Goal: Transaction & Acquisition: Purchase product/service

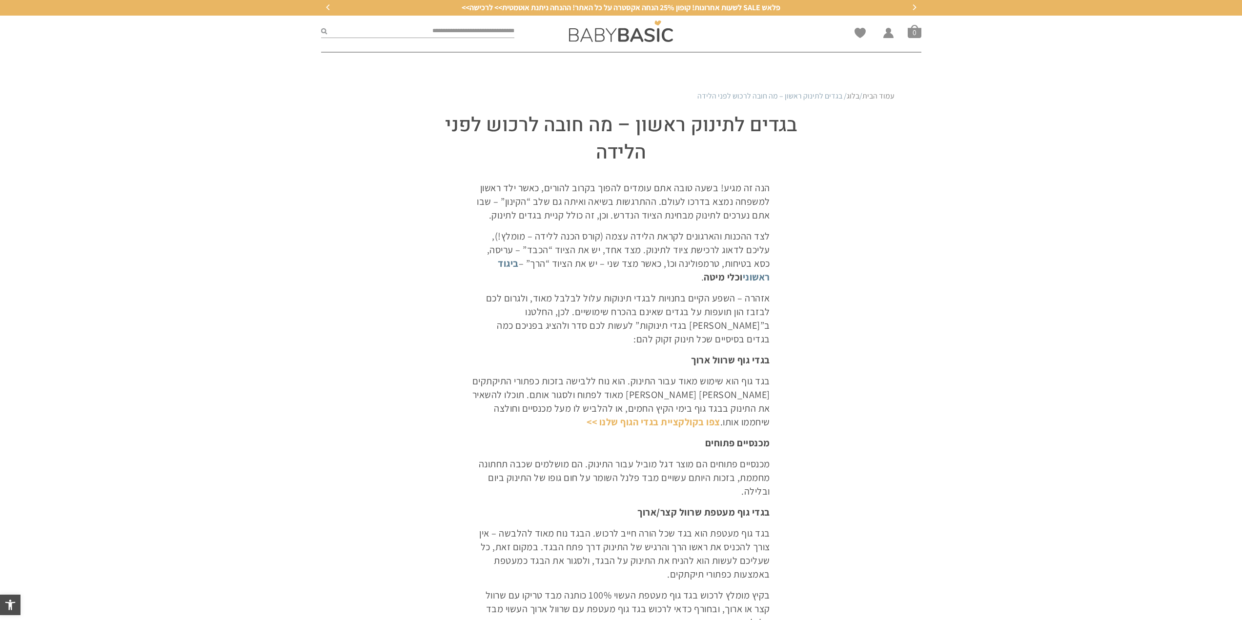
click at [720, 422] on link "צפו בקולקציית בגדי הגוף שלנו >>" at bounding box center [653, 422] width 134 height 13
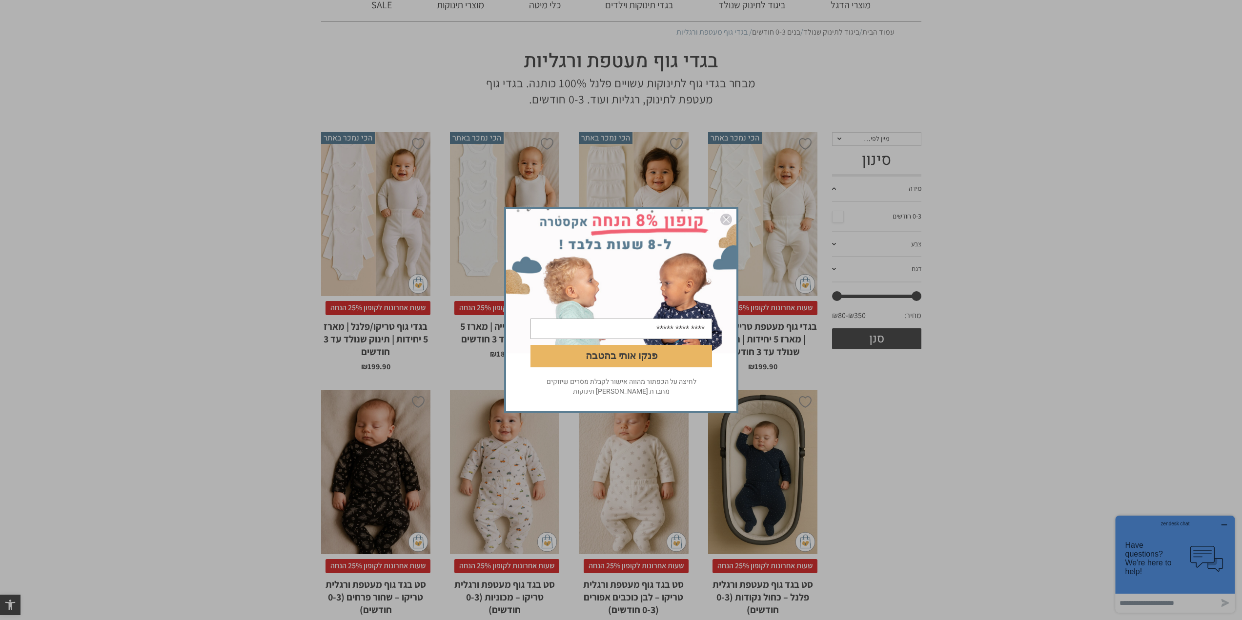
click at [728, 218] on img "סגור" at bounding box center [726, 220] width 12 height 12
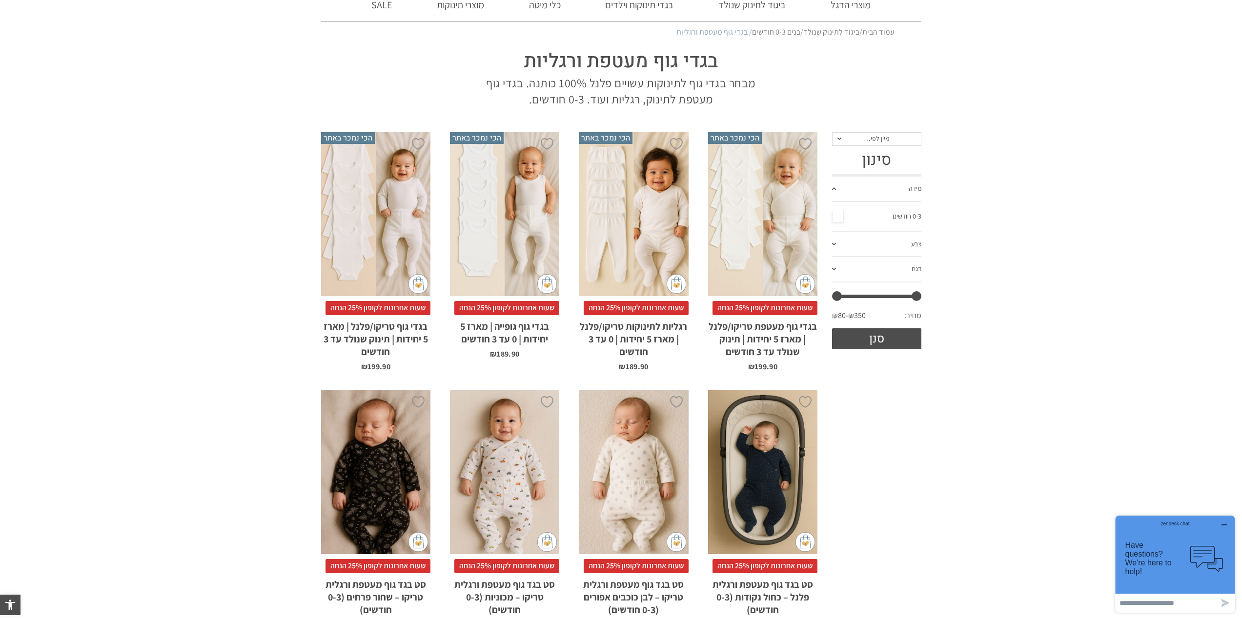
click at [728, 218] on div "x בחירת סוג בד טריקו (עונת מעבר/קיץ) פלנל (חורף)" at bounding box center [762, 214] width 109 height 164
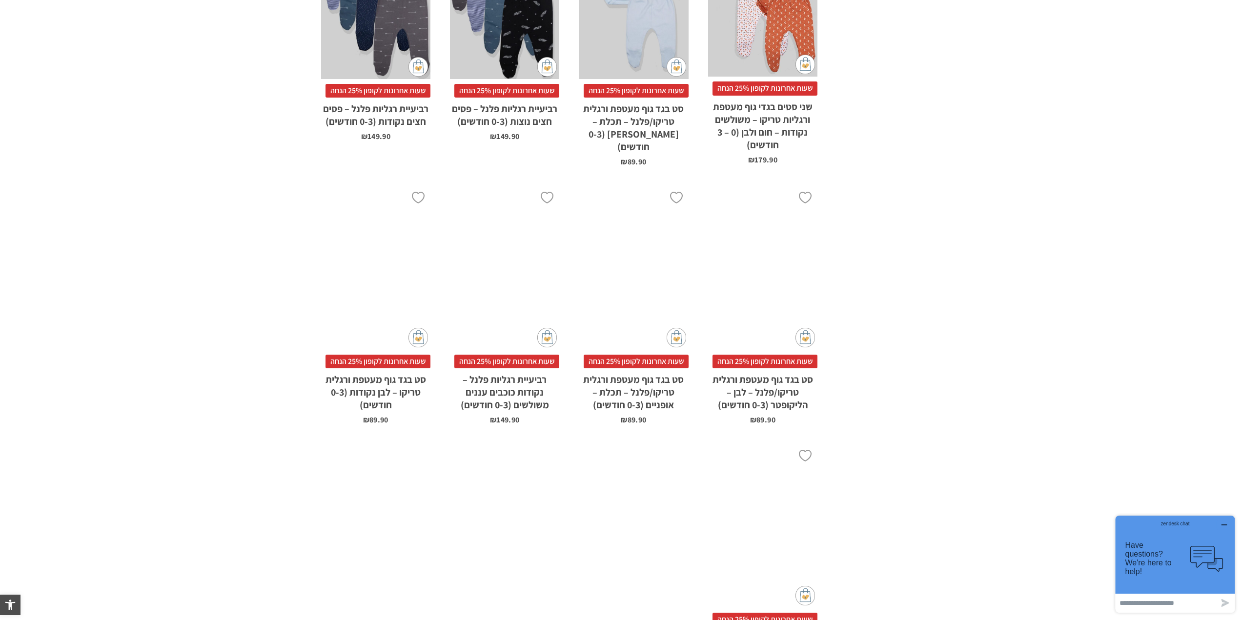
scroll to position [2519, 0]
